Goal: Transaction & Acquisition: Purchase product/service

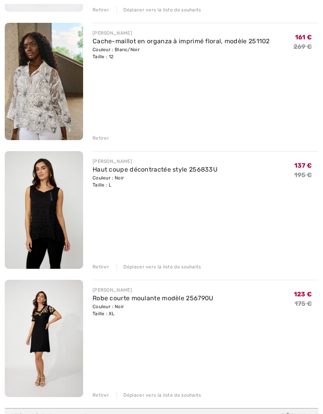
scroll to position [864, 0]
click at [181, 170] on font "Haut coupe décontractée style 256833U" at bounding box center [154, 169] width 125 height 7
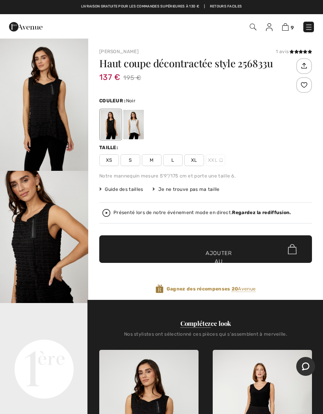
scroll to position [21, 0]
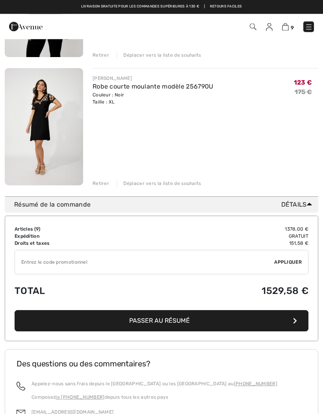
scroll to position [1052, 0]
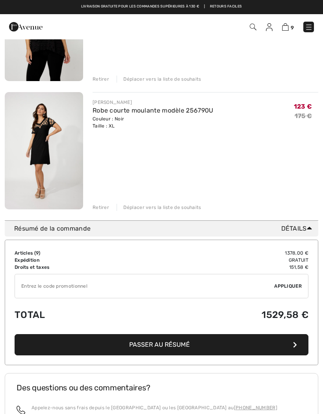
click at [181, 109] on font "Robe courte moulante modèle 256790U" at bounding box center [152, 110] width 121 height 7
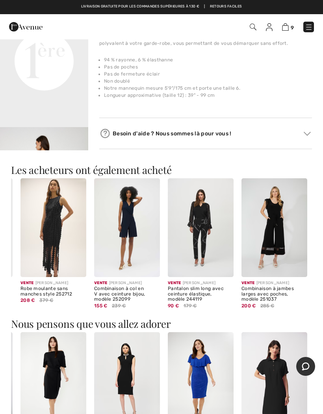
scroll to position [307, 0]
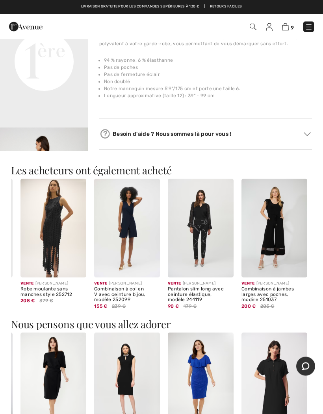
click at [192, 282] on font "[PERSON_NAME]" at bounding box center [199, 283] width 33 height 5
click at [188, 286] on font "Pantalon slim long avec ceinture élastique, modèle 244119" at bounding box center [196, 294] width 56 height 17
click at [194, 295] on font "Pantalon slim long avec ceinture élastique, modèle 244119" at bounding box center [196, 294] width 56 height 17
click at [198, 299] on div "Pantalon slim long avec ceinture élastique, modèle 244119" at bounding box center [201, 295] width 66 height 16
click at [183, 236] on img at bounding box center [201, 228] width 66 height 99
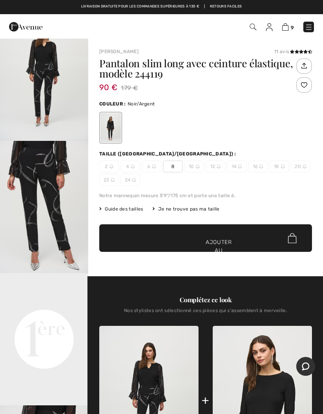
scroll to position [57, 0]
click at [112, 207] on font "Guide des tailles" at bounding box center [124, 209] width 38 height 6
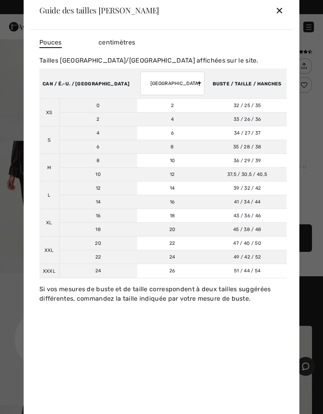
click at [140, 87] on select "AUSTRALIE ROYAUME-UNI France Allemagne Espagne Italie Japon" at bounding box center [172, 84] width 64 height 24
select select "fr"
click at [280, 8] on font "✕" at bounding box center [279, 10] width 8 height 11
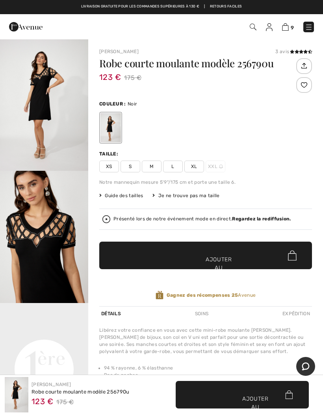
click at [292, 26] on font "9" at bounding box center [291, 28] width 3 height 6
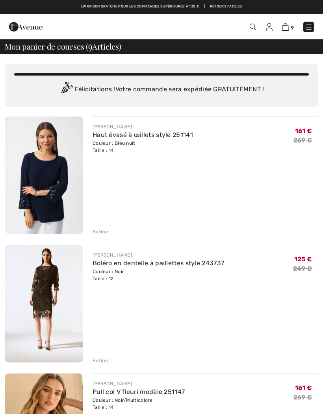
click at [110, 135] on font "Haut évasé à œillets style 251141" at bounding box center [142, 134] width 100 height 7
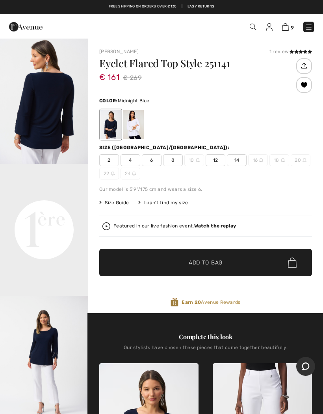
scroll to position [166, 0]
